Goal: Find specific page/section: Find specific page/section

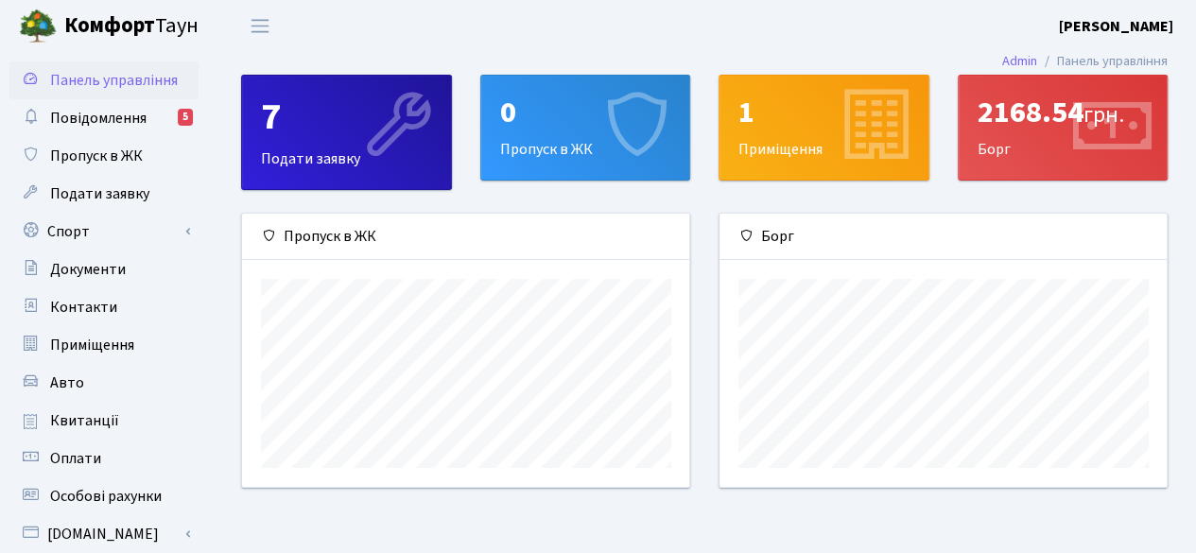
scroll to position [272, 448]
click at [93, 460] on span "Оплати" at bounding box center [75, 458] width 51 height 21
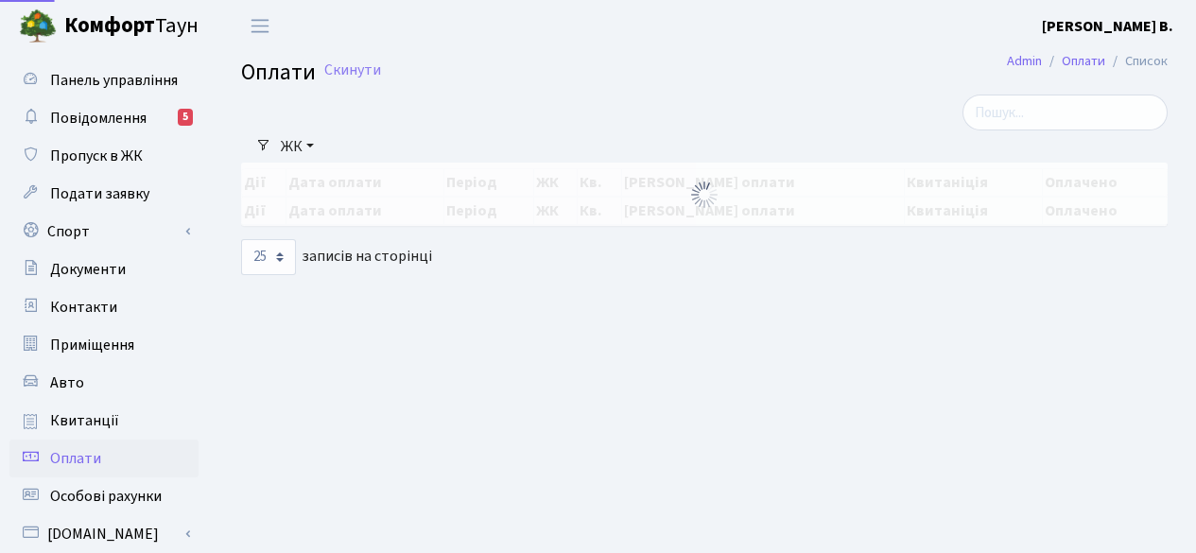
select select "25"
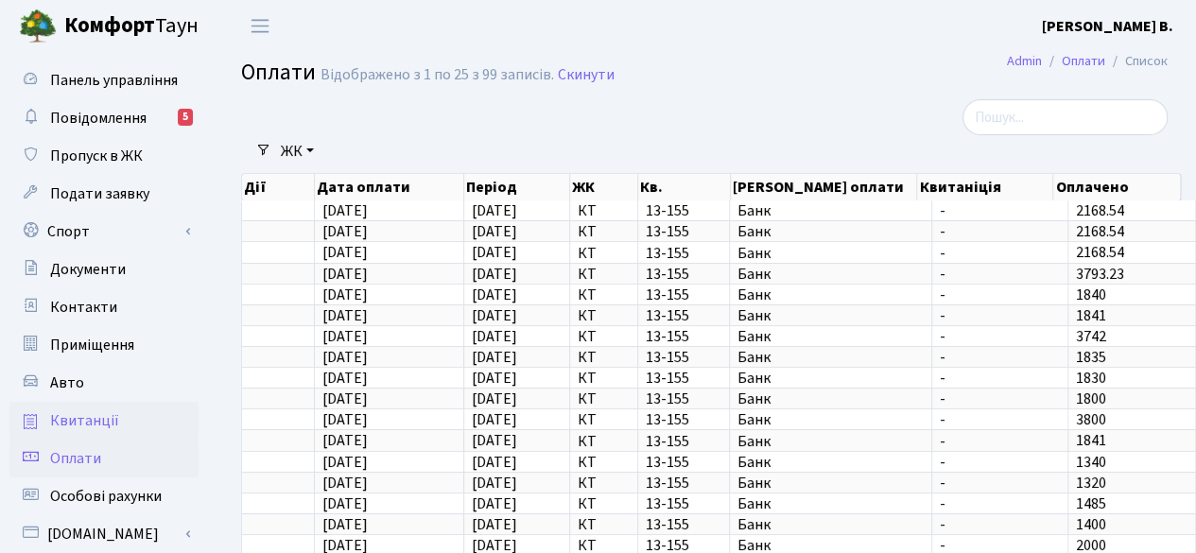
click at [88, 426] on span "Квитанції" at bounding box center [84, 420] width 69 height 21
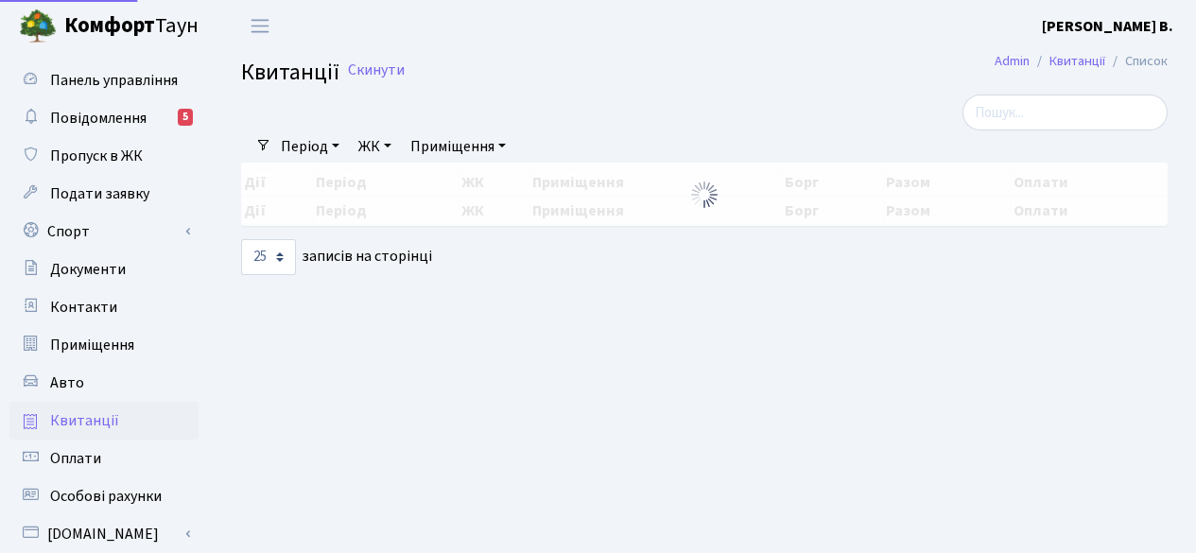
select select "25"
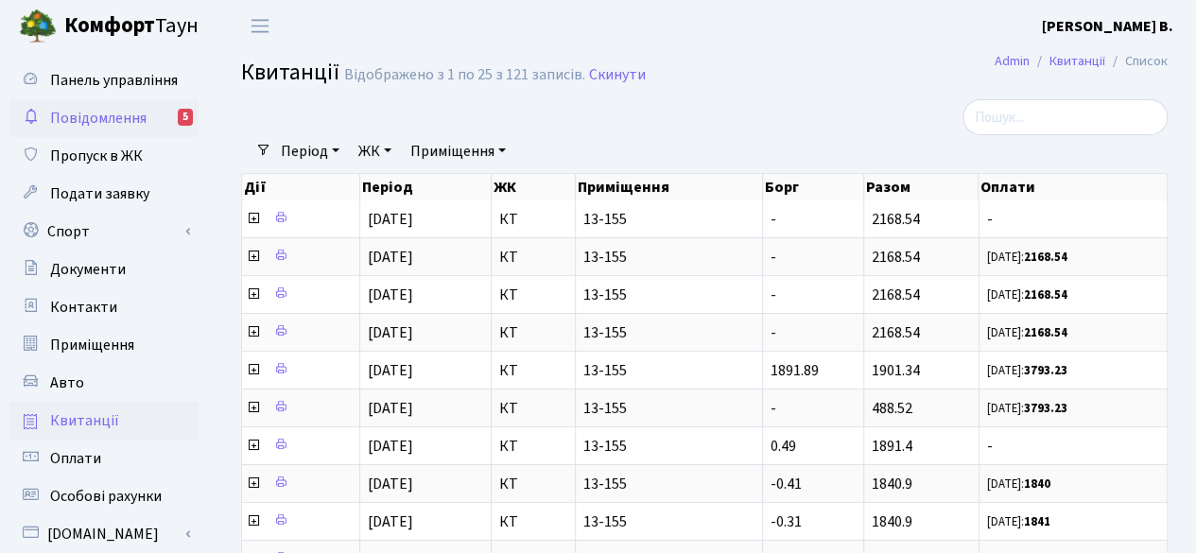
click at [142, 114] on span "Повідомлення" at bounding box center [98, 118] width 96 height 21
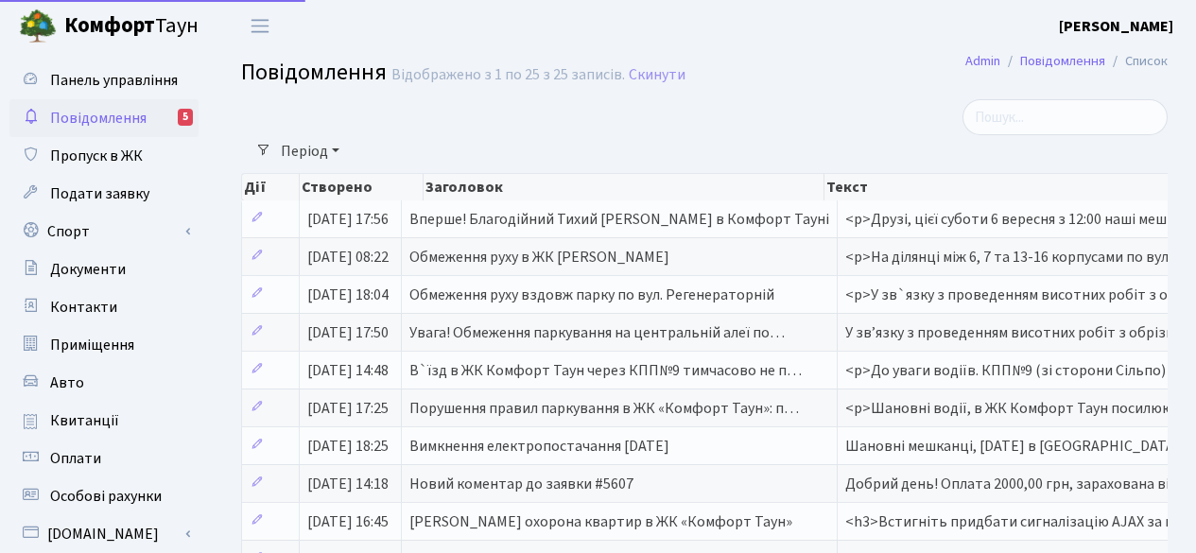
select select "25"
